Goal: Task Accomplishment & Management: Manage account settings

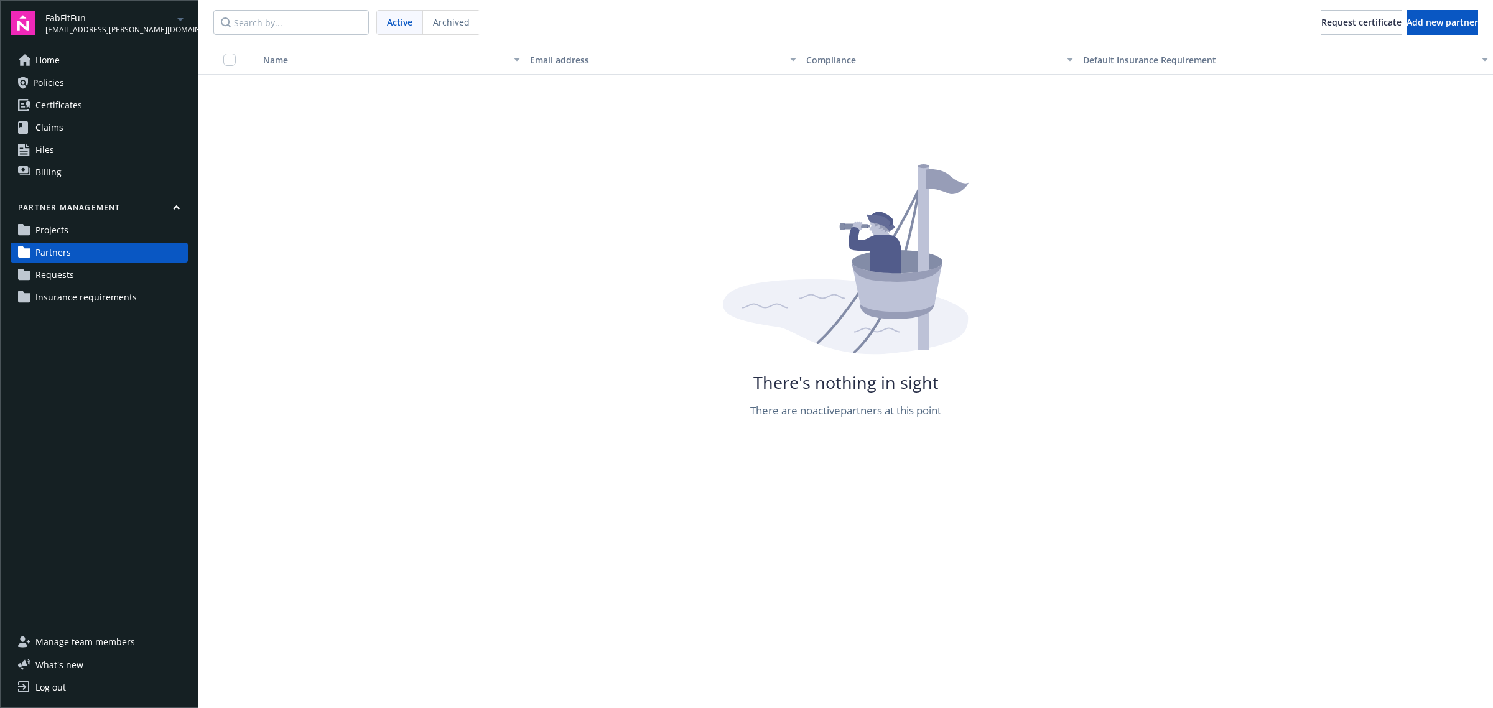
click at [100, 304] on span "Insurance requirements" at bounding box center [85, 297] width 101 height 20
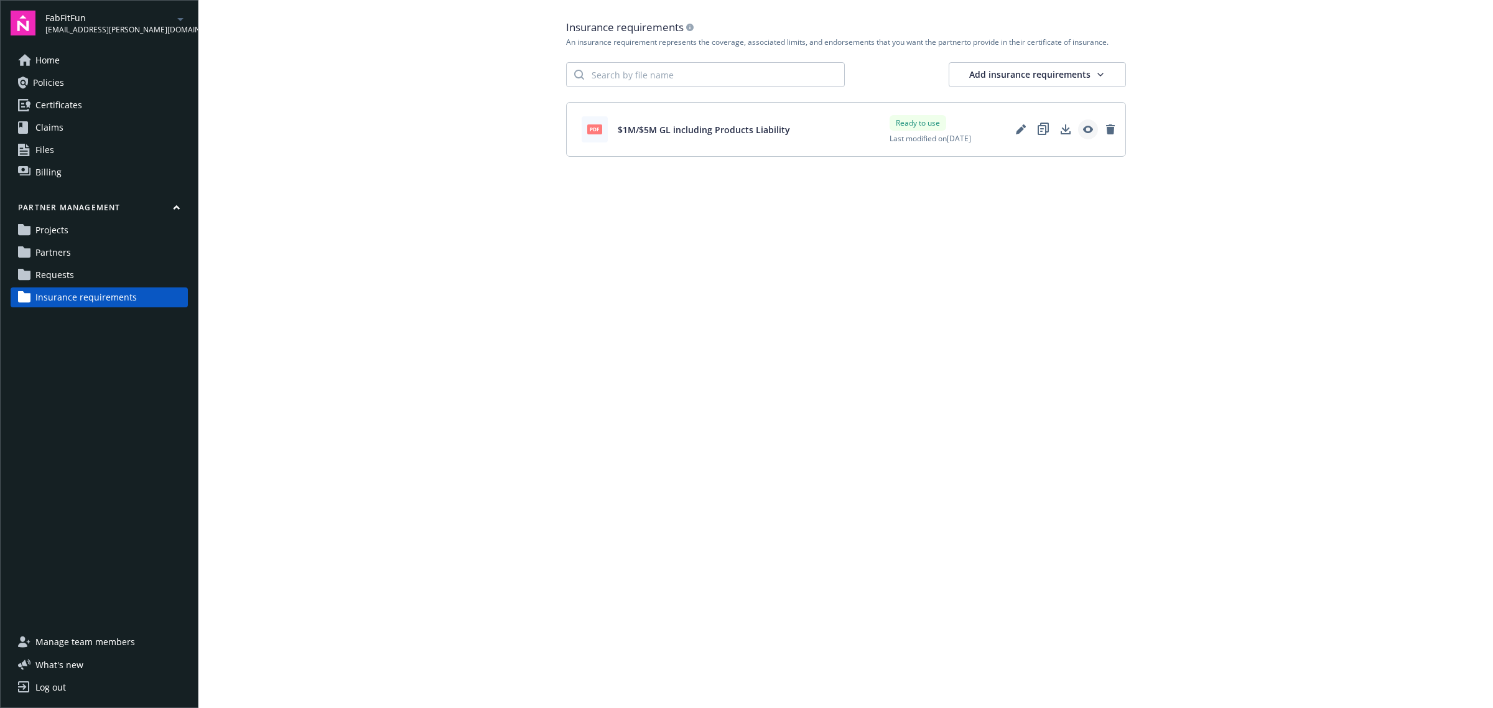
click at [1092, 132] on icon "View" at bounding box center [1088, 129] width 10 height 10
click at [1021, 131] on icon "Edit" at bounding box center [1020, 130] width 8 height 8
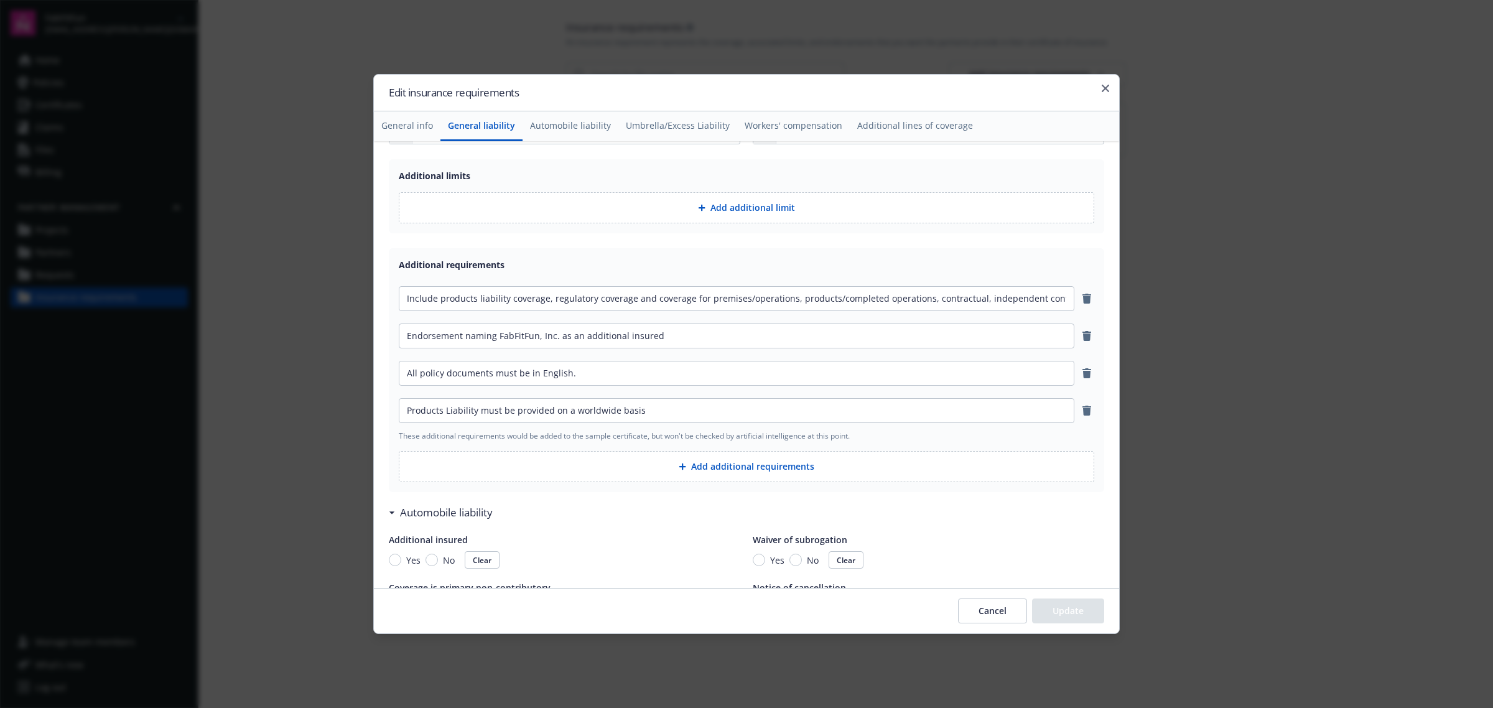
scroll to position [467, 0]
click at [461, 335] on input "Endorsement naming FabFitFun, Inc. as an additional insured" at bounding box center [736, 334] width 674 height 24
click at [734, 328] on input "Endorsements must name FabFitFun, Inc. as an additional insured" at bounding box center [736, 334] width 674 height 24
type input "Endorsements must name FabFitFun, Inc. as an additional insured"
click at [1061, 618] on button "Update" at bounding box center [1068, 610] width 72 height 25
